Goal: Check status: Check status

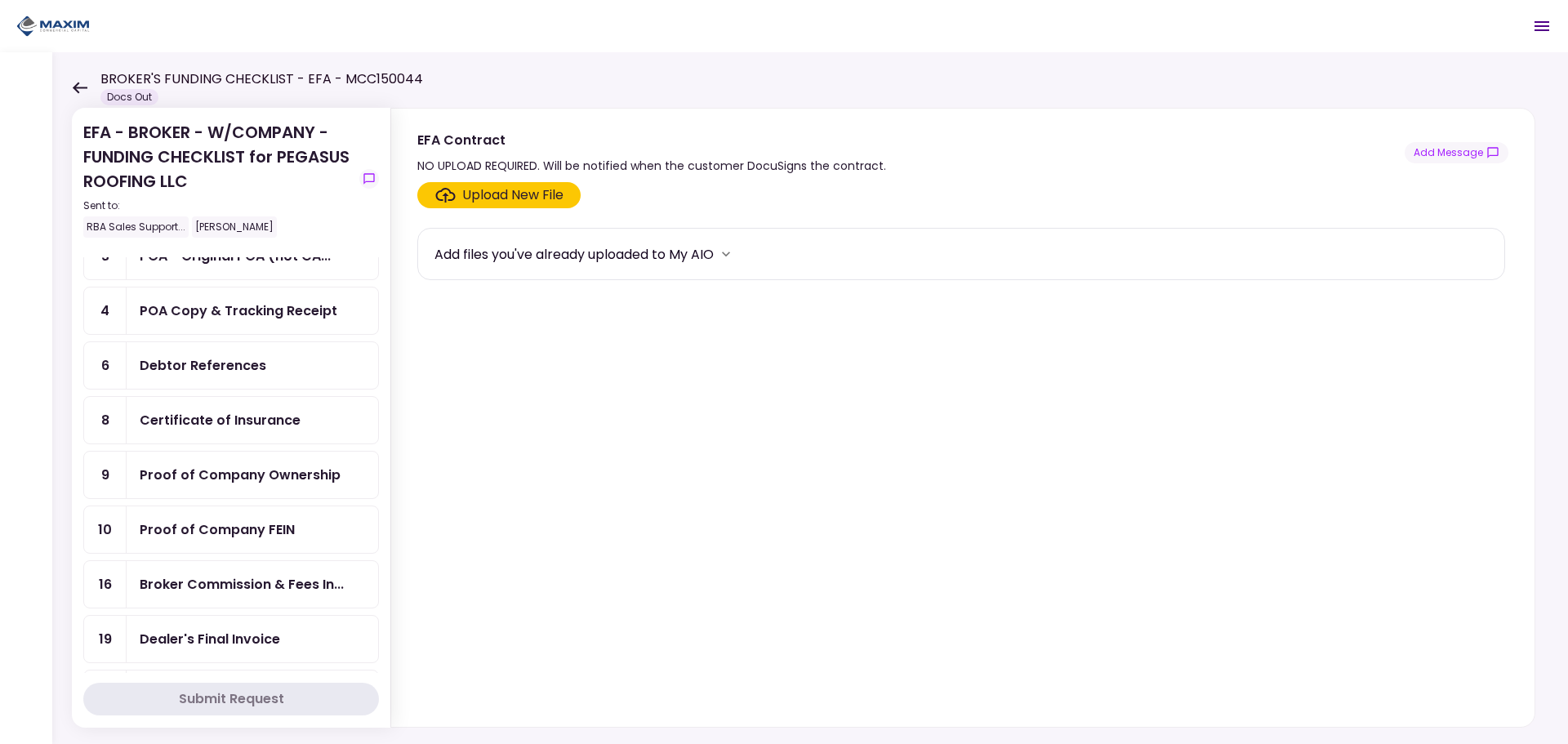
scroll to position [490, 0]
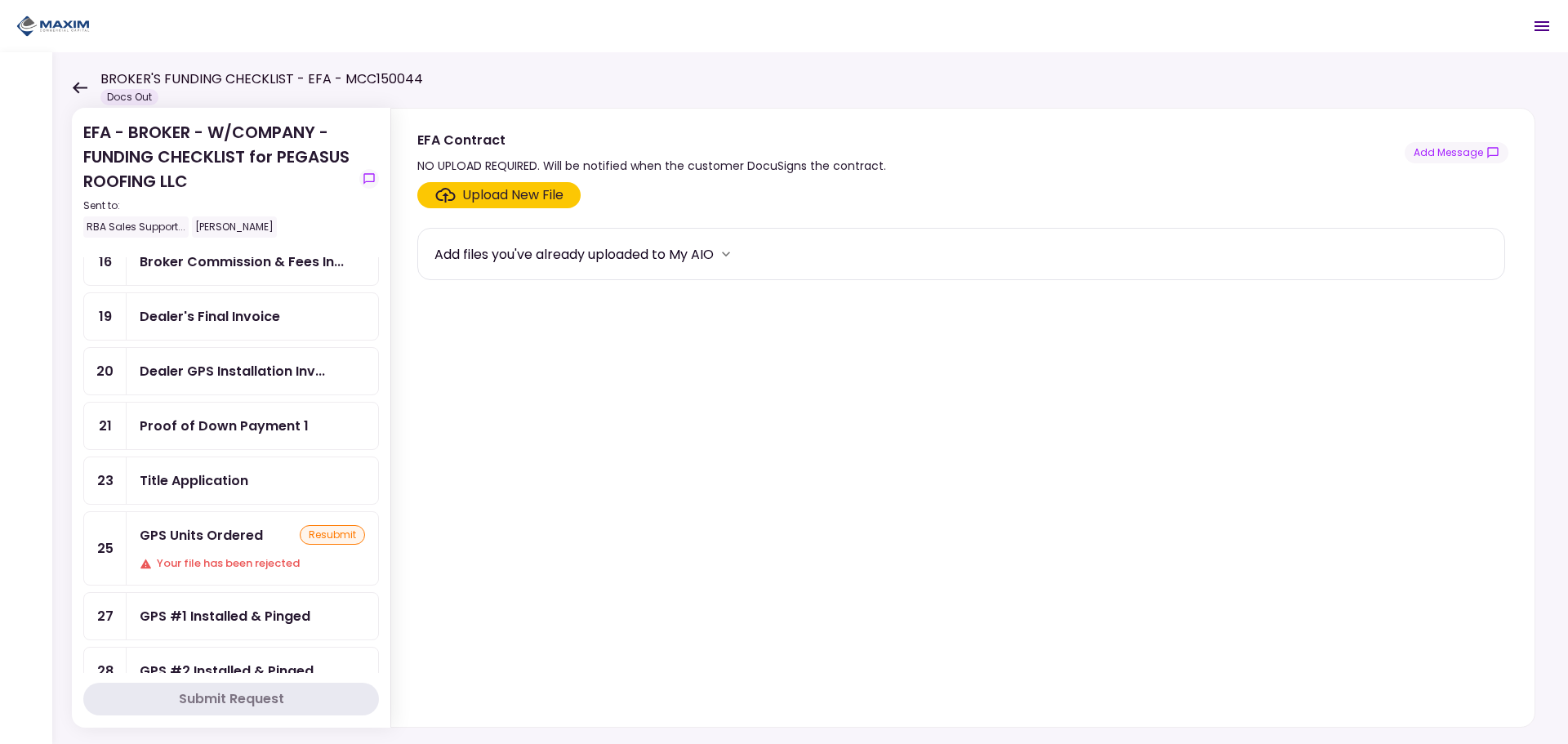
click at [248, 564] on div "Your file has been rejected" at bounding box center [252, 563] width 225 height 17
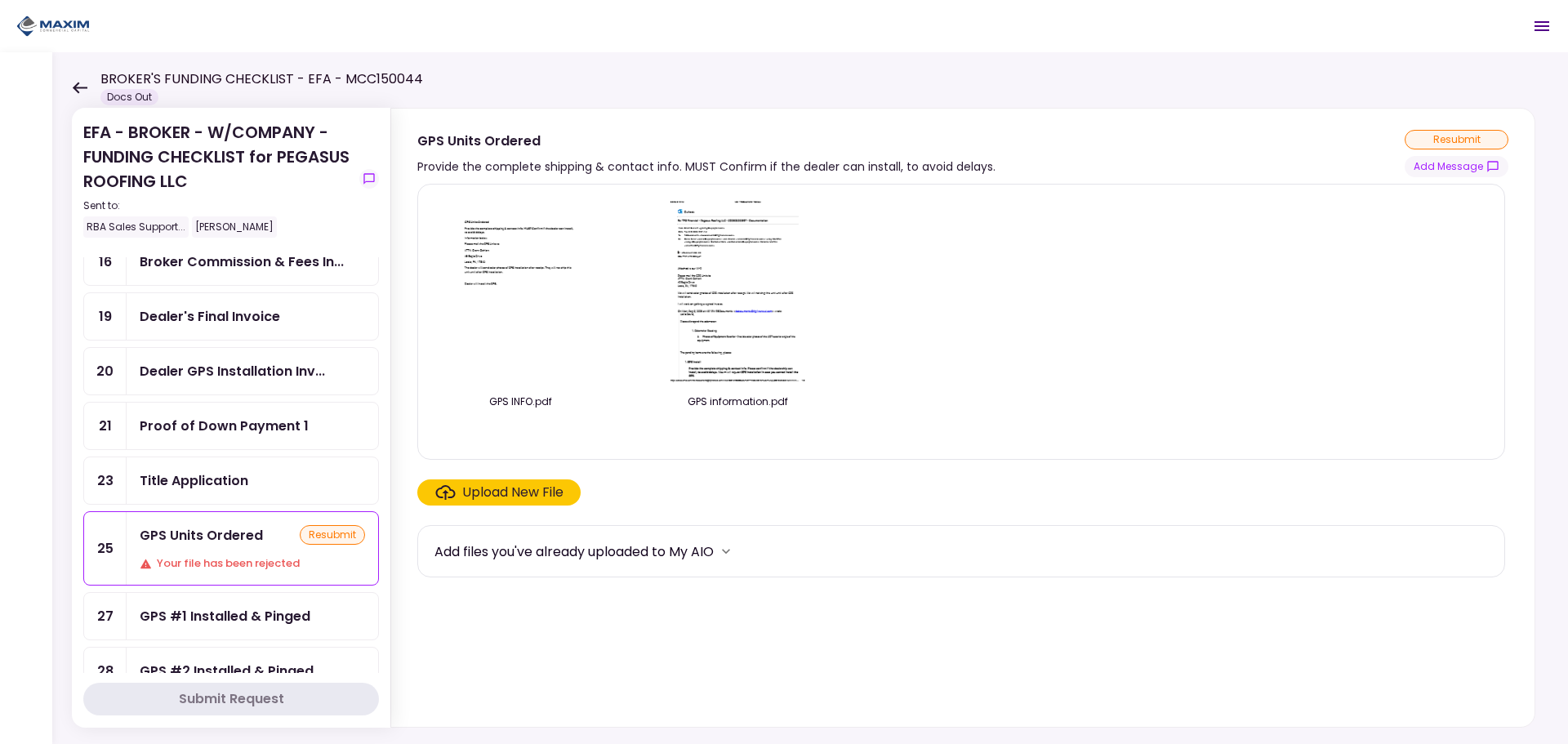
click at [675, 558] on div "Add files you've already uploaded to My AIO" at bounding box center [573, 551] width 279 height 20
click at [710, 552] on div "Add files you've already uploaded to My AIO" at bounding box center [573, 551] width 279 height 20
click at [730, 549] on icon "more" at bounding box center [726, 551] width 17 height 17
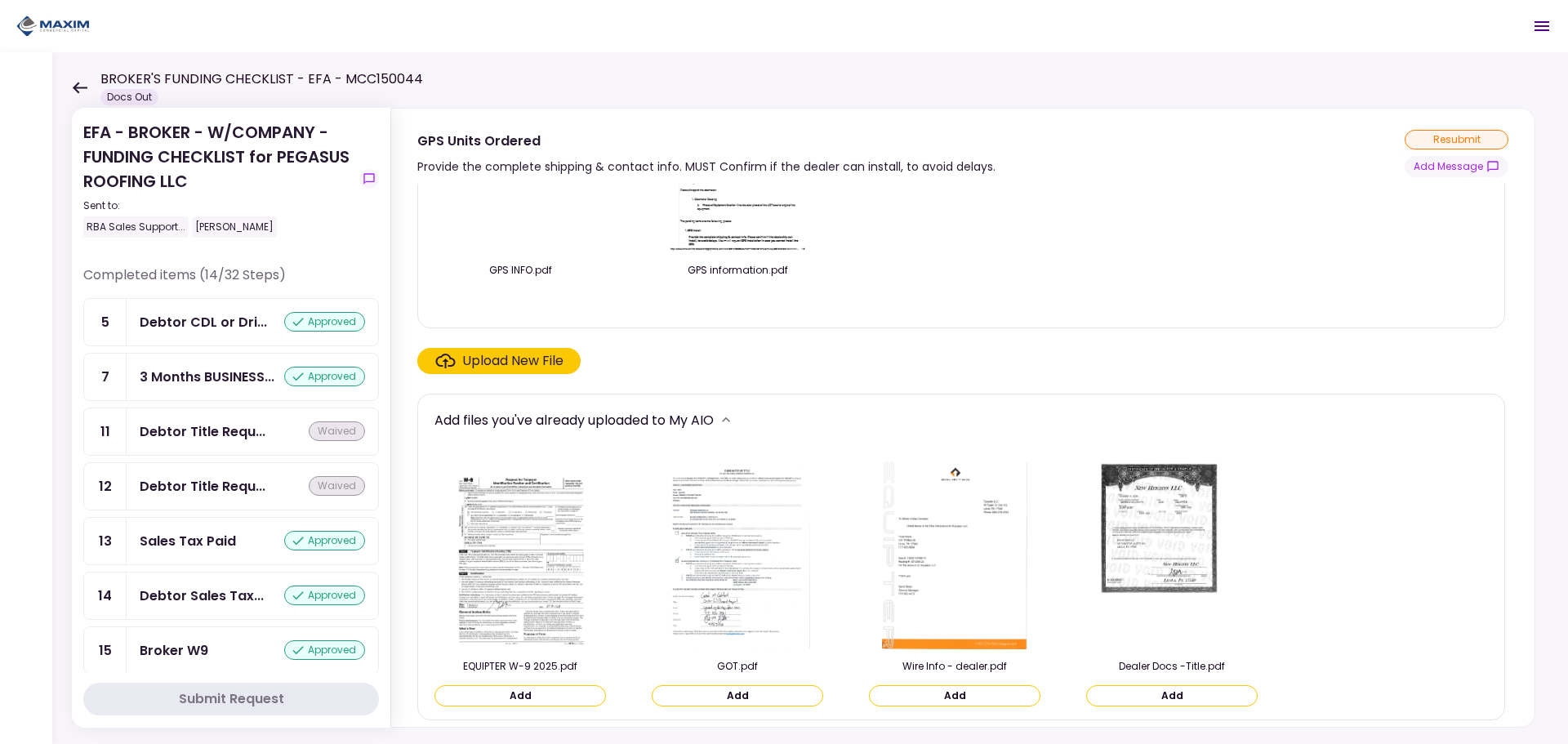
scroll to position [1035, 0]
